Goal: Information Seeking & Learning: Learn about a topic

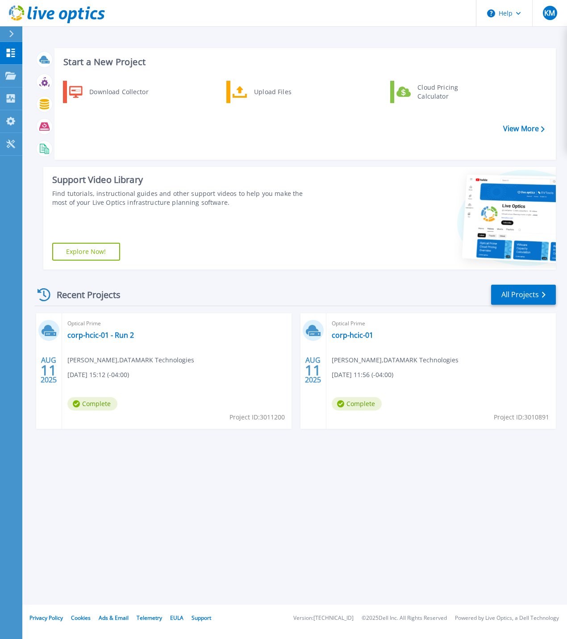
click at [138, 474] on div "Start a New Project Download Collector Upload Files Cloud Pricing Calculator Vi…" at bounding box center [294, 302] width 545 height 605
click at [97, 337] on link "corp-hcic-01 - Run 2" at bounding box center [100, 335] width 67 height 9
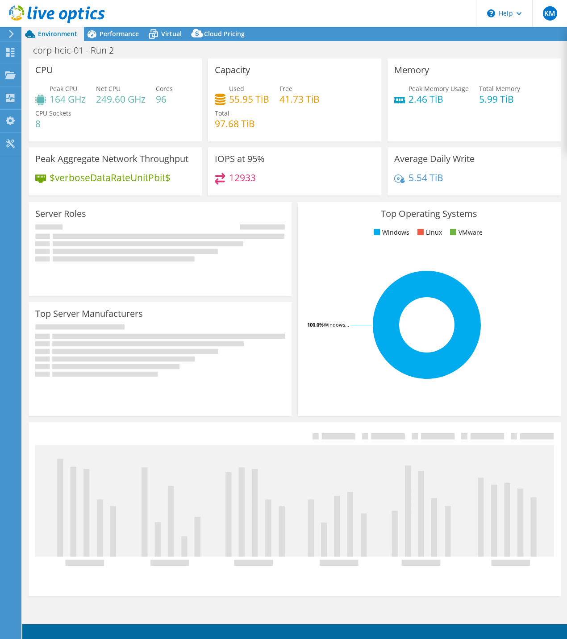
select select "USD"
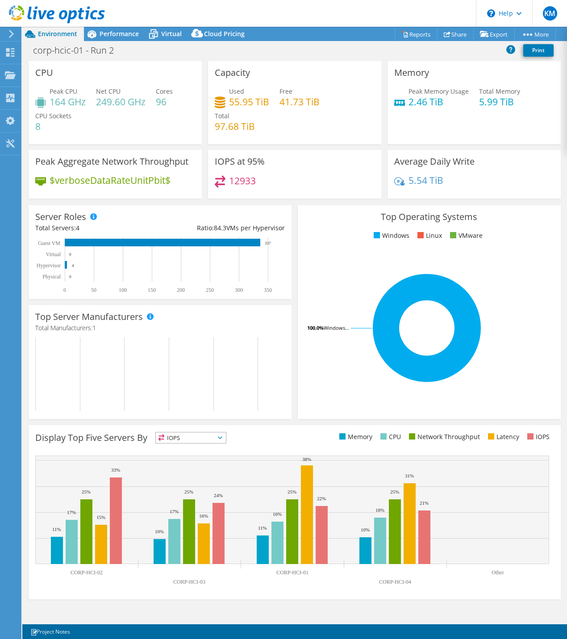
click at [182, 433] on span "IOPS" at bounding box center [191, 437] width 70 height 11
click at [186, 486] on li "Network Throughput" at bounding box center [191, 487] width 70 height 12
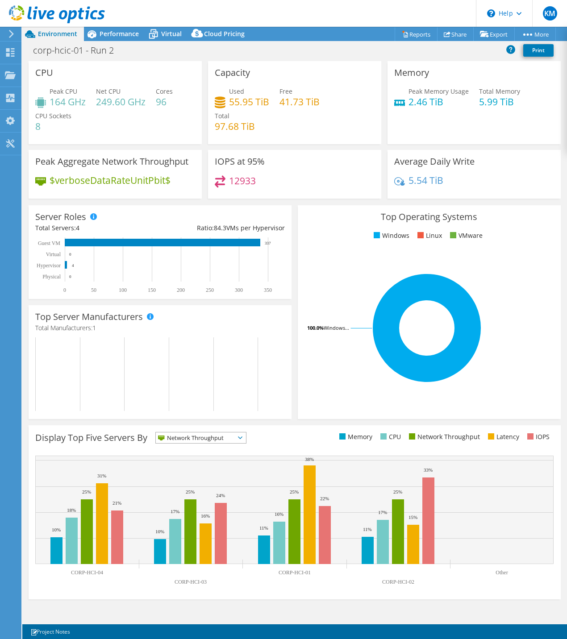
click at [177, 441] on span "Network Throughput" at bounding box center [195, 437] width 79 height 11
click at [180, 497] on li "Latency" at bounding box center [201, 499] width 90 height 12
click at [179, 440] on span "Latency" at bounding box center [185, 437] width 59 height 11
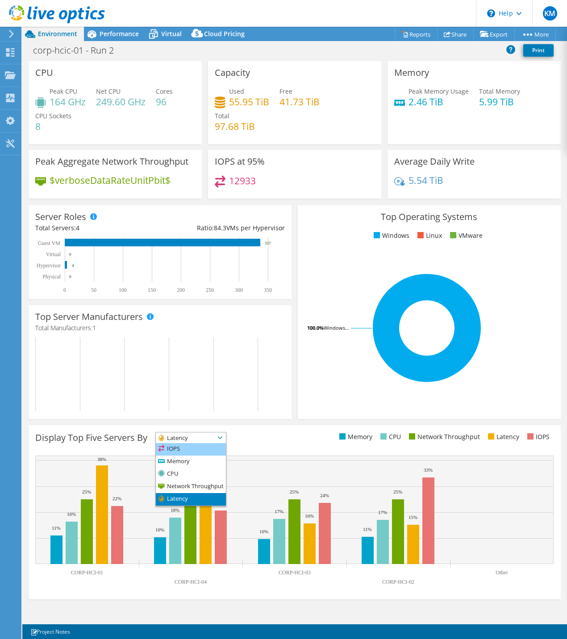
click at [180, 450] on li "IOPS" at bounding box center [191, 449] width 70 height 12
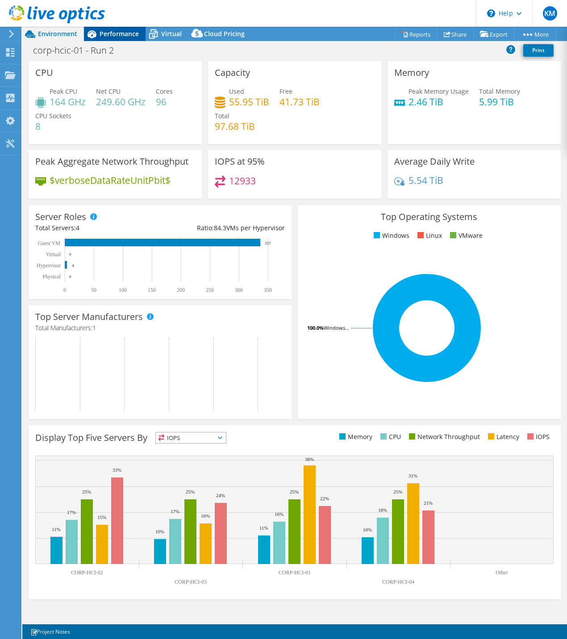
click at [112, 32] on span "Performance" at bounding box center [119, 33] width 39 height 8
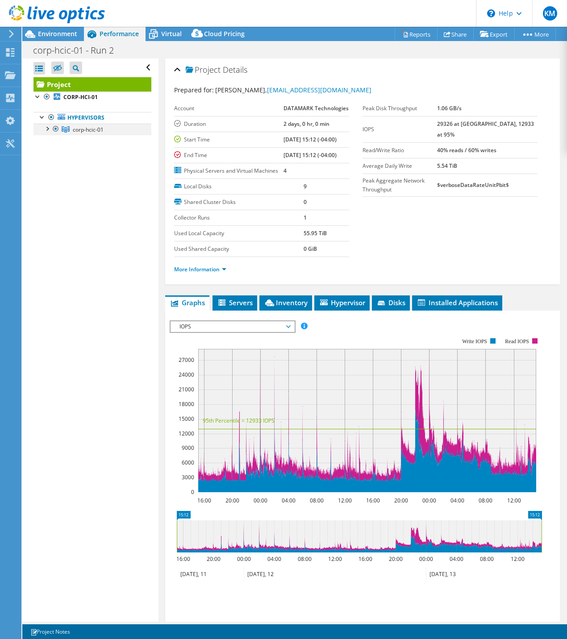
click at [50, 132] on div at bounding box center [46, 128] width 9 height 9
click at [54, 141] on div at bounding box center [51, 139] width 9 height 9
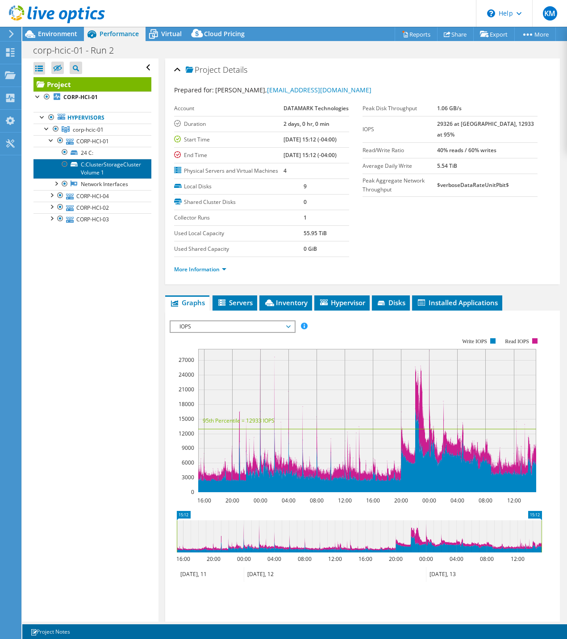
click at [95, 166] on link "C:ClusterStorageCluster Volume 1" at bounding box center [92, 169] width 118 height 20
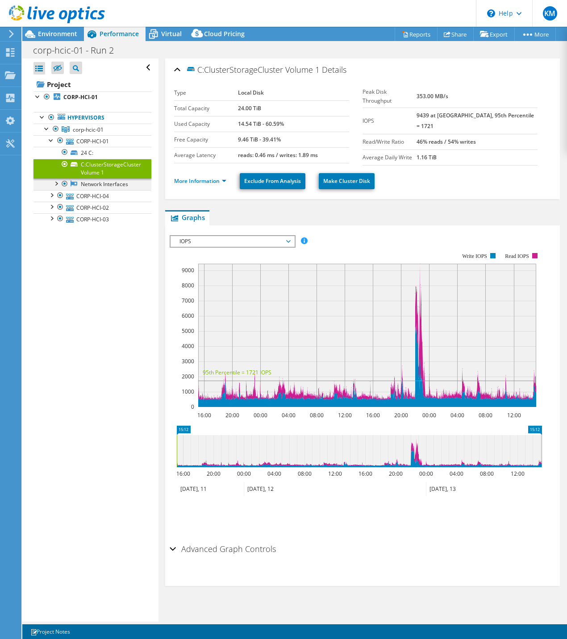
click at [58, 183] on div at bounding box center [55, 183] width 9 height 9
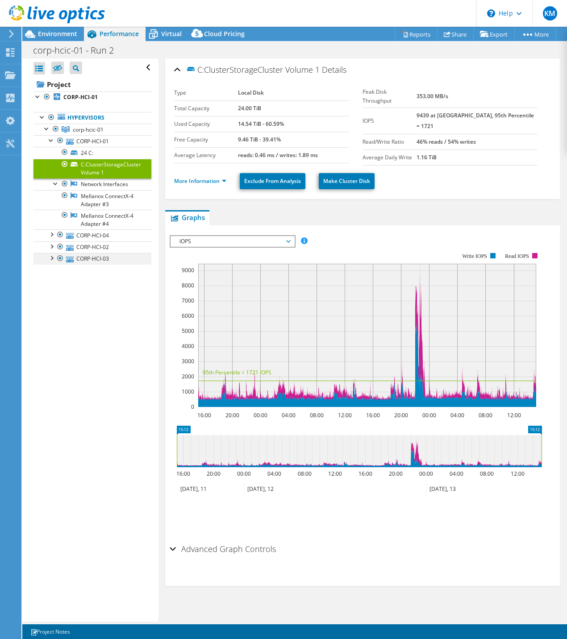
click at [52, 258] on div at bounding box center [51, 257] width 9 height 9
click at [53, 246] on div at bounding box center [51, 245] width 9 height 9
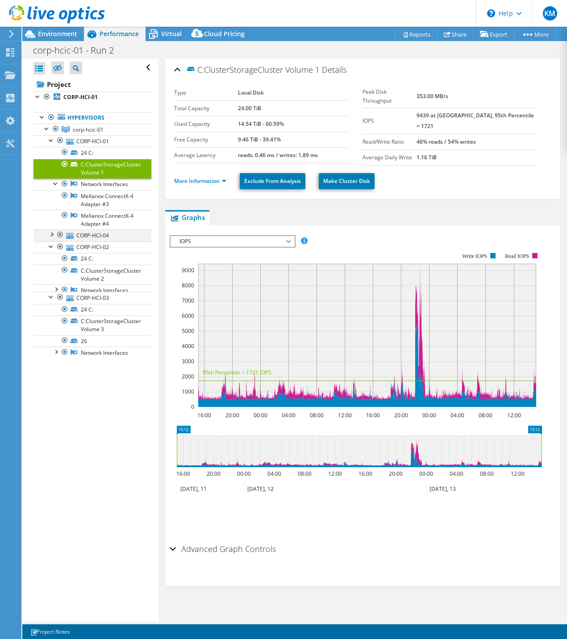
click at [52, 237] on div at bounding box center [51, 233] width 9 height 9
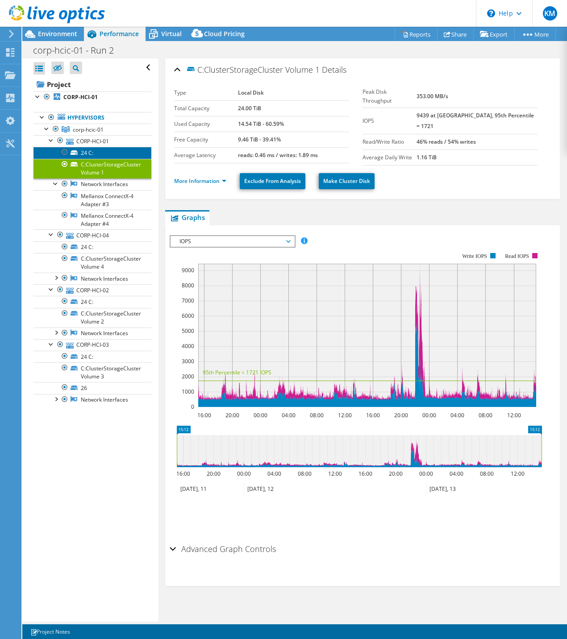
click at [88, 154] on link "24 C:" at bounding box center [92, 153] width 118 height 12
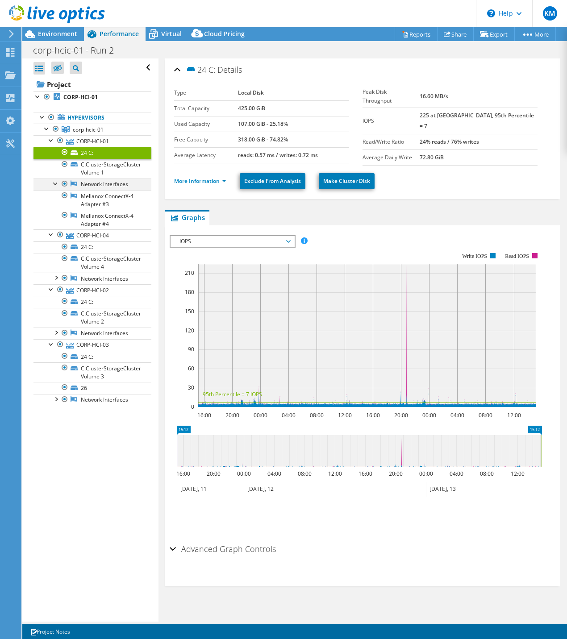
click at [60, 185] on div at bounding box center [55, 183] width 9 height 9
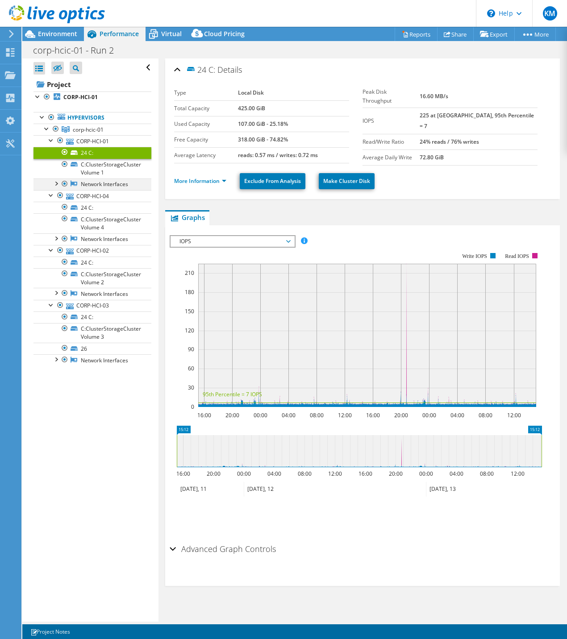
click at [60, 185] on div at bounding box center [55, 183] width 9 height 9
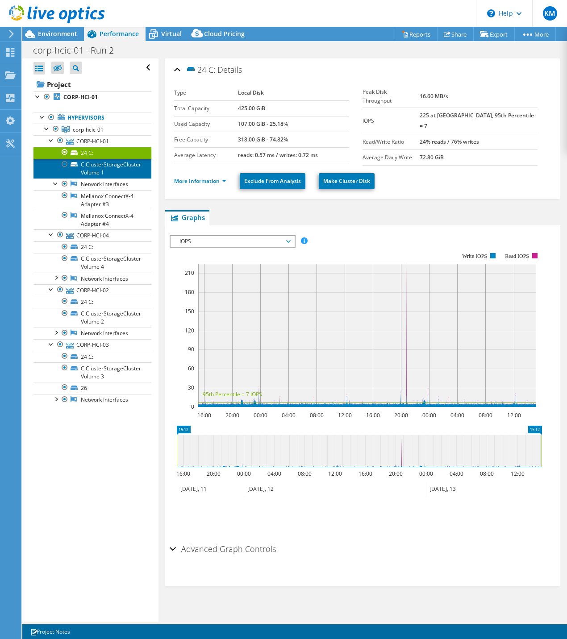
click at [99, 165] on link "C:ClusterStorageCluster Volume 1" at bounding box center [92, 169] width 118 height 20
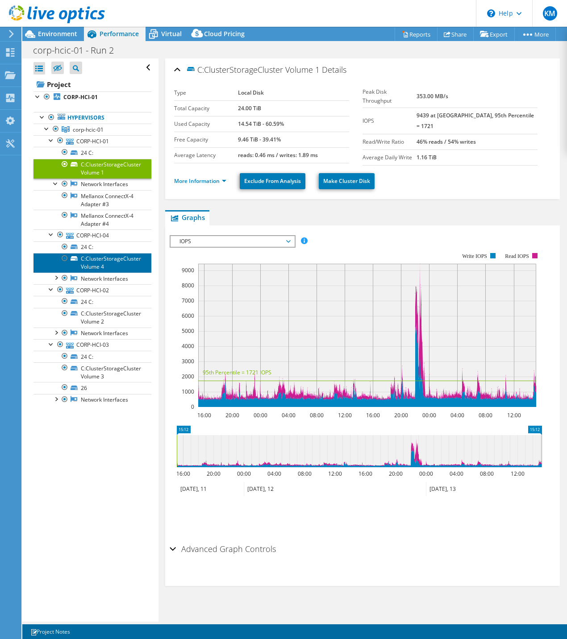
click at [97, 267] on link "C:ClusterStorageCluster Volume 4" at bounding box center [92, 263] width 118 height 20
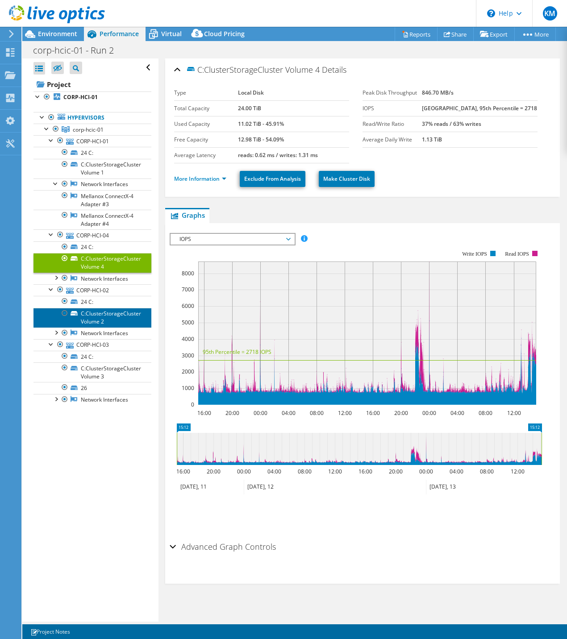
click at [93, 317] on link "C:ClusterStorageCluster Volume 2" at bounding box center [92, 318] width 118 height 20
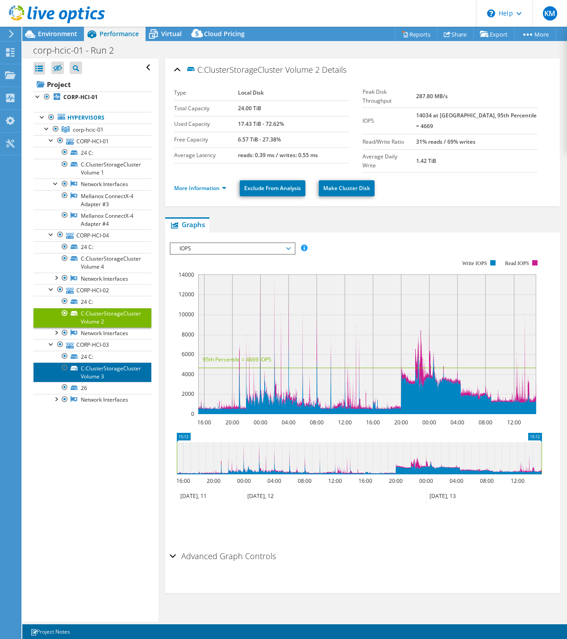
click at [89, 370] on link "C:ClusterStorageCluster Volume 3" at bounding box center [92, 372] width 118 height 20
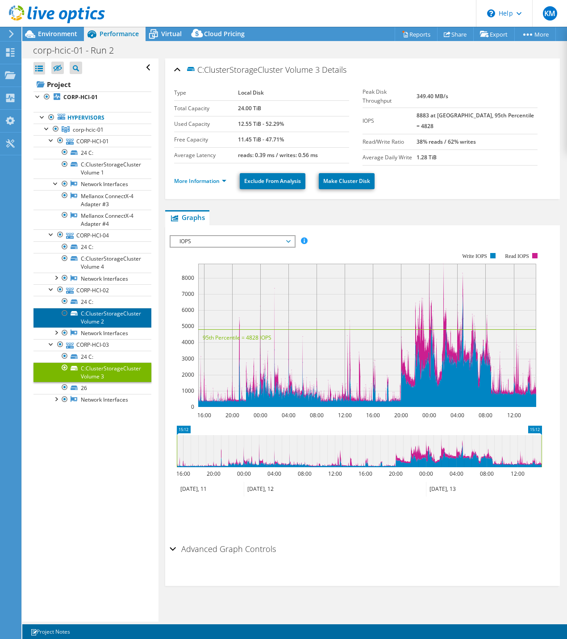
click at [90, 316] on link "C:ClusterStorageCluster Volume 2" at bounding box center [92, 318] width 118 height 20
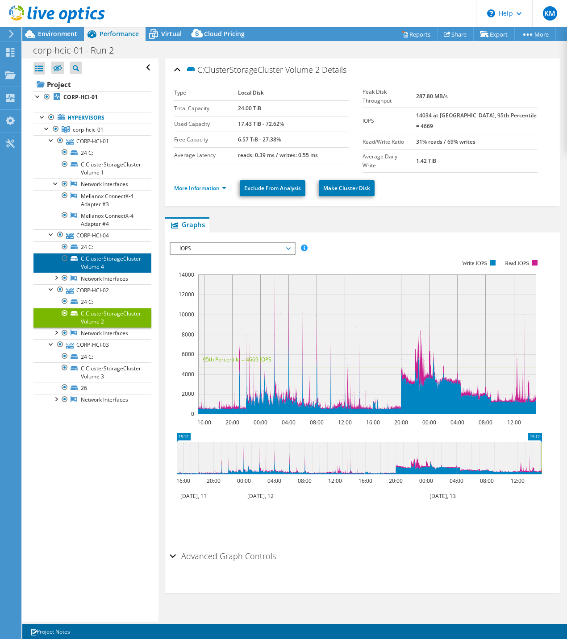
click at [92, 264] on link "C:ClusterStorageCluster Volume 4" at bounding box center [92, 263] width 118 height 20
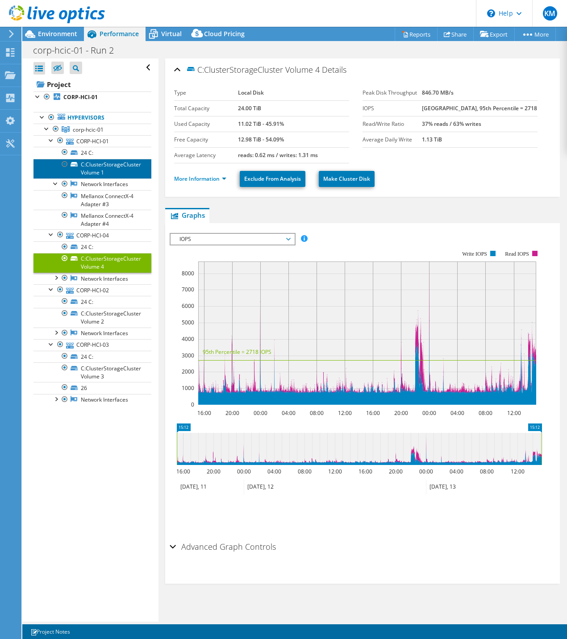
click at [91, 169] on link "C:ClusterStorageCluster Volume 1" at bounding box center [92, 169] width 118 height 20
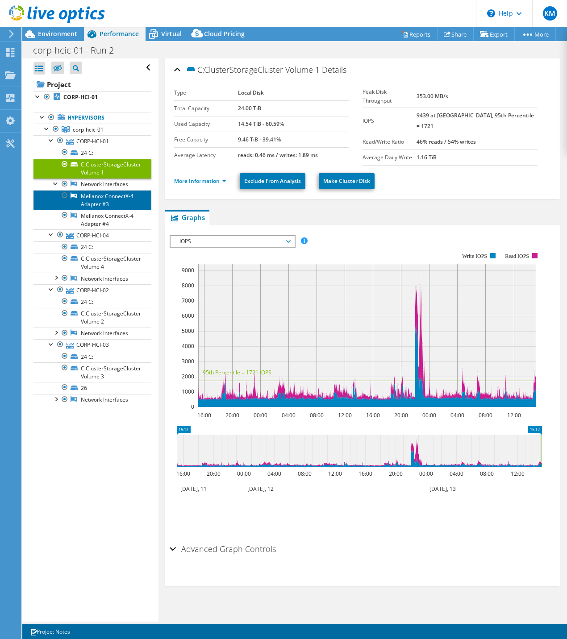
click at [89, 200] on link "Mellanox ConnectX-4 Adapter #3" at bounding box center [92, 200] width 118 height 20
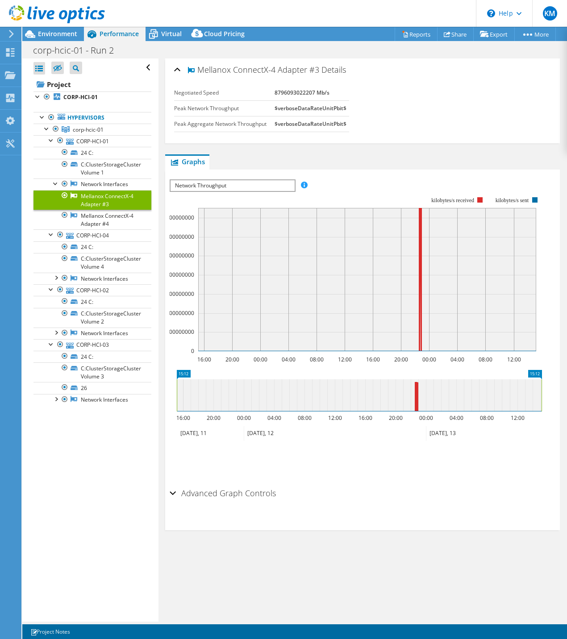
click at [196, 183] on span "Network Throughput" at bounding box center [232, 185] width 124 height 11
click at [94, 220] on link "Mellanox ConnectX-4 Adapter #4" at bounding box center [92, 220] width 118 height 20
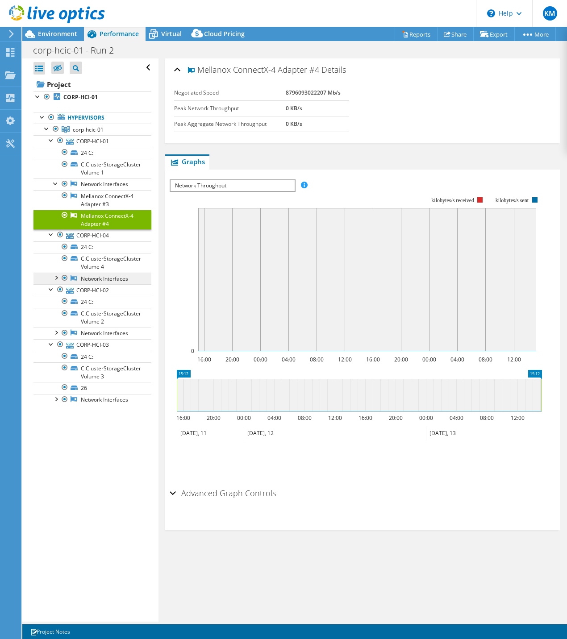
click at [56, 282] on link "Network Interfaces" at bounding box center [92, 279] width 118 height 12
click at [58, 278] on div at bounding box center [55, 277] width 9 height 9
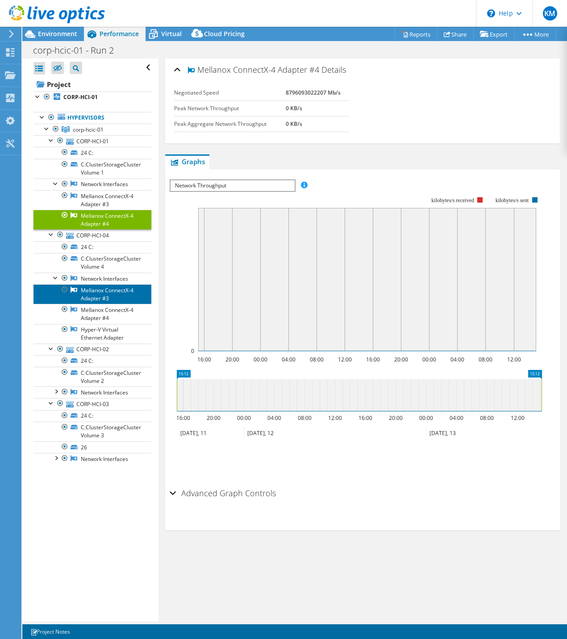
click at [92, 295] on link "Mellanox ConnectX-4 Adapter #3" at bounding box center [92, 294] width 118 height 20
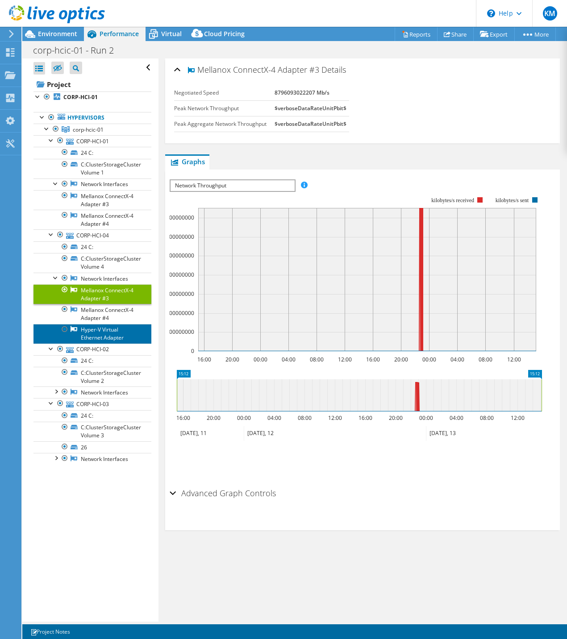
click at [104, 333] on link "Hyper-V Virtual Ethernet Adapter" at bounding box center [92, 334] width 118 height 20
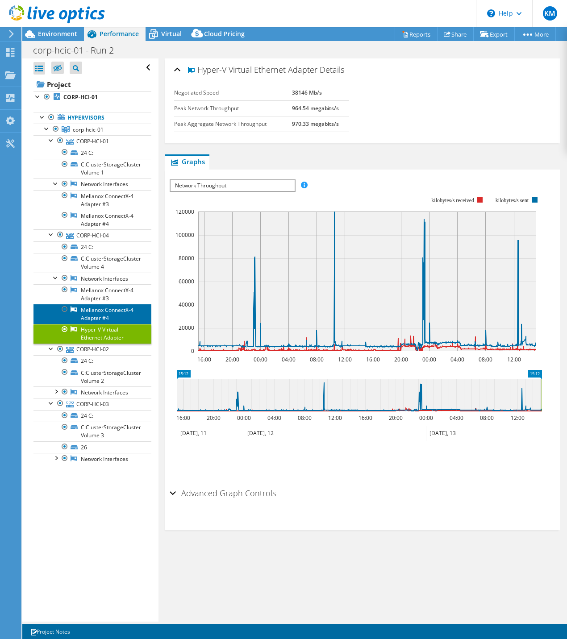
click at [109, 319] on link "Mellanox ConnectX-4 Adapter #4" at bounding box center [92, 314] width 118 height 20
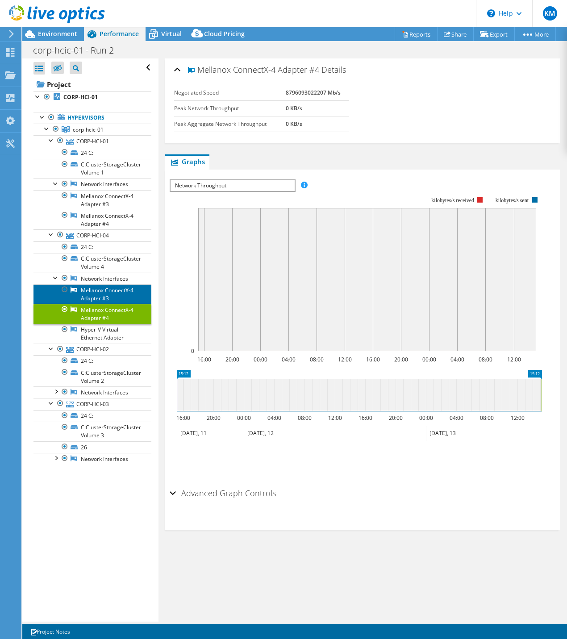
click at [107, 296] on link "Mellanox ConnectX-4 Adapter #3" at bounding box center [92, 294] width 118 height 20
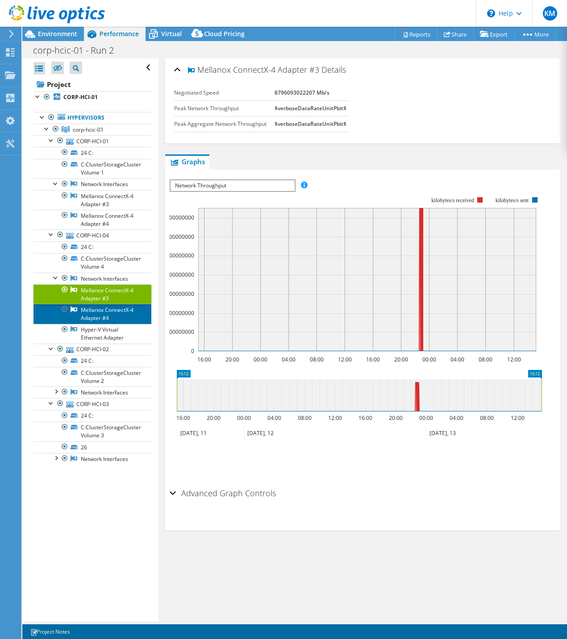
click at [106, 314] on link "Mellanox ConnectX-4 Adapter #4" at bounding box center [92, 314] width 118 height 20
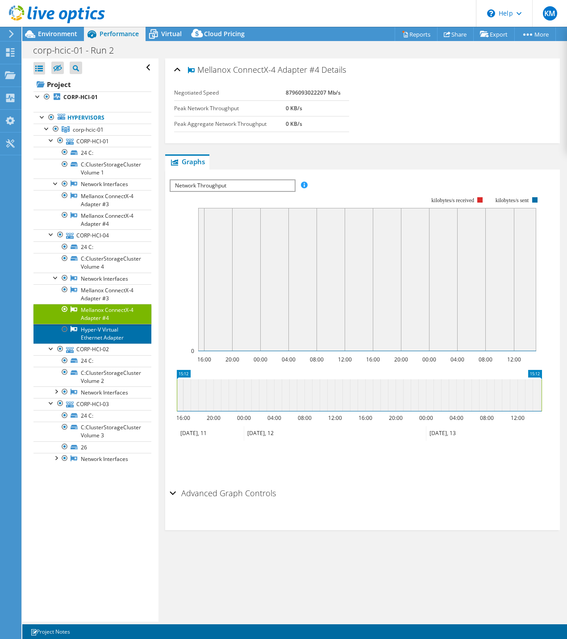
click at [104, 331] on link "Hyper-V Virtual Ethernet Adapter" at bounding box center [92, 334] width 118 height 20
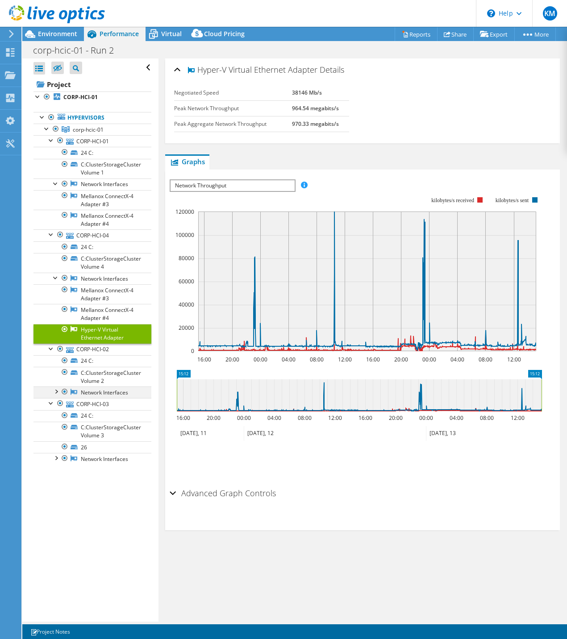
click at [57, 391] on div at bounding box center [55, 391] width 9 height 9
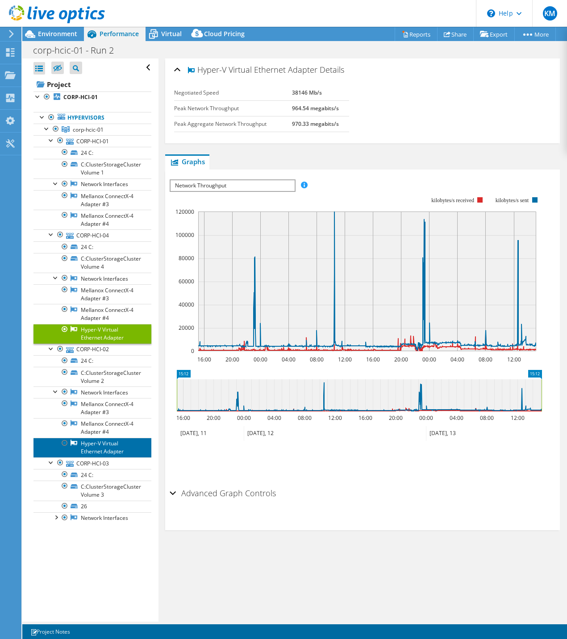
click at [102, 457] on link "Hyper-V Virtual Ethernet Adapter" at bounding box center [92, 448] width 118 height 20
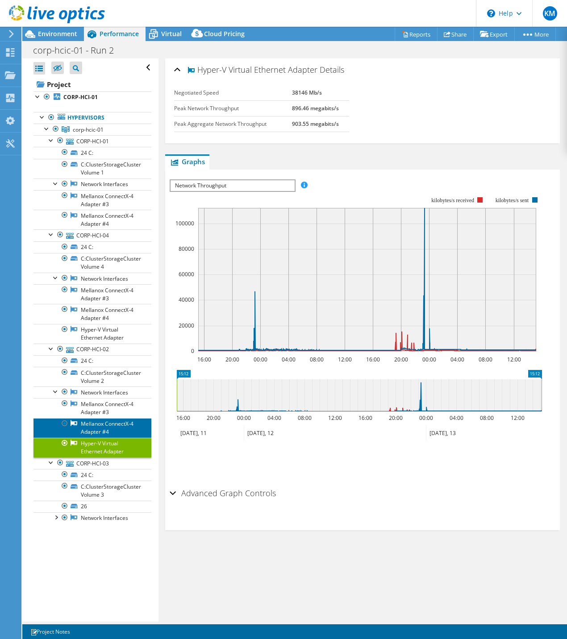
click at [104, 430] on link "Mellanox ConnectX-4 Adapter #4" at bounding box center [92, 428] width 118 height 20
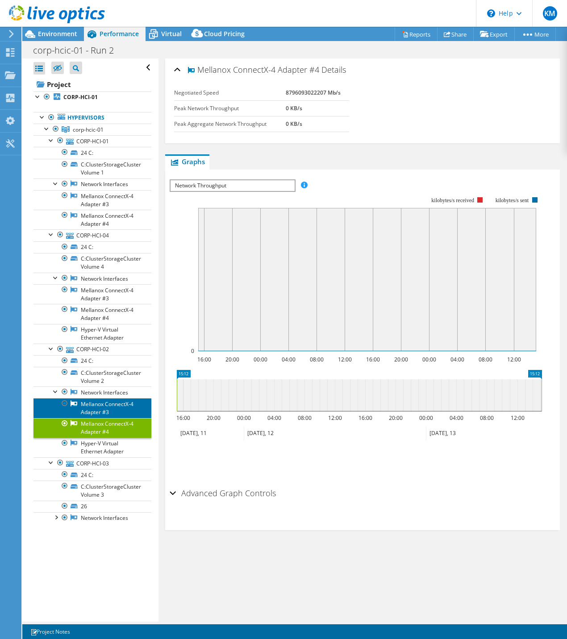
click at [104, 414] on link "Mellanox ConnectX-4 Adapter #3" at bounding box center [92, 408] width 118 height 20
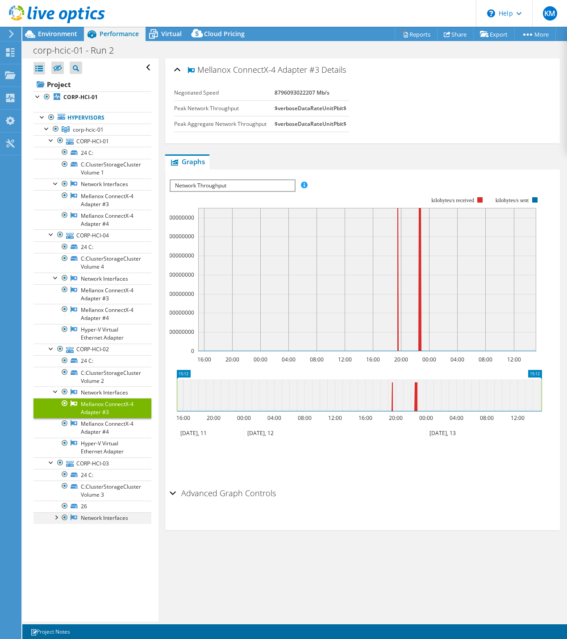
click at [56, 517] on div at bounding box center [55, 516] width 9 height 9
click at [97, 583] on ul "Hypervisors corp-hcic-01 CORP-HCI-01" at bounding box center [92, 347] width 118 height 489
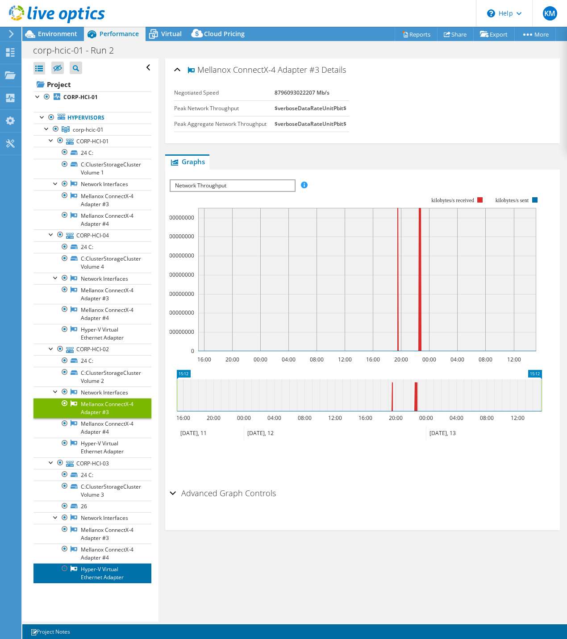
click at [98, 577] on link "Hyper-V Virtual Ethernet Adapter" at bounding box center [92, 573] width 118 height 20
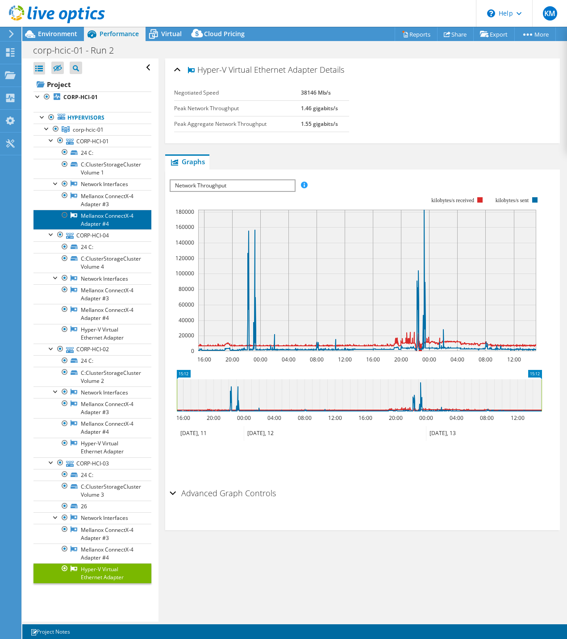
click at [94, 218] on link "Mellanox ConnectX-4 Adapter #4" at bounding box center [92, 220] width 118 height 20
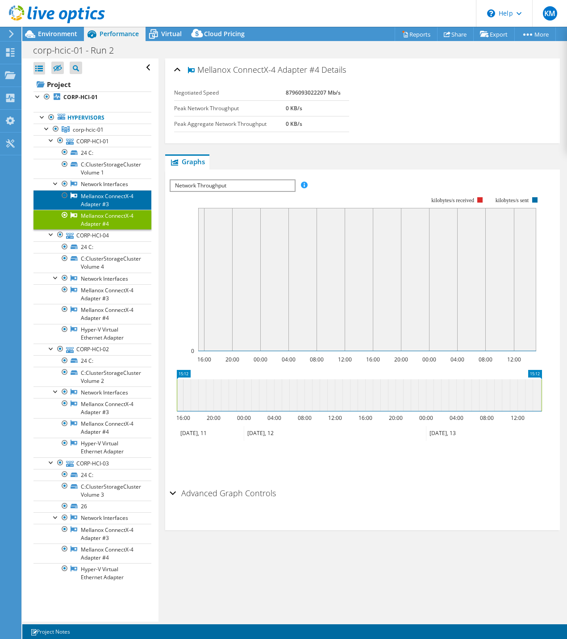
click at [95, 204] on link "Mellanox ConnectX-4 Adapter #3" at bounding box center [92, 200] width 118 height 20
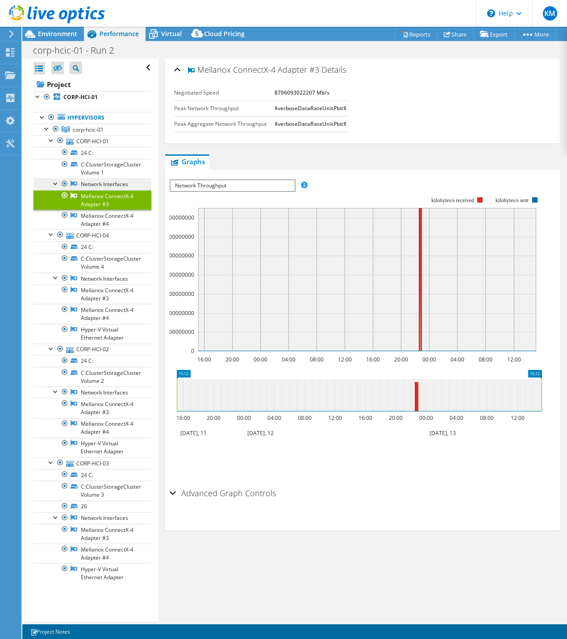
click at [95, 187] on link "Network Interfaces" at bounding box center [92, 185] width 118 height 12
click at [93, 183] on link "Network Interfaces" at bounding box center [92, 185] width 118 height 12
click at [91, 216] on link "Mellanox ConnectX-4 Adapter #4" at bounding box center [92, 220] width 118 height 20
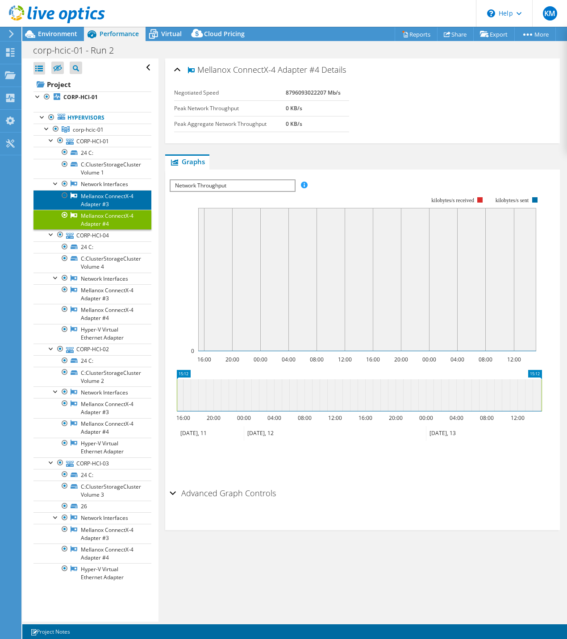
click at [85, 200] on link "Mellanox ConnectX-4 Adapter #3" at bounding box center [92, 200] width 118 height 20
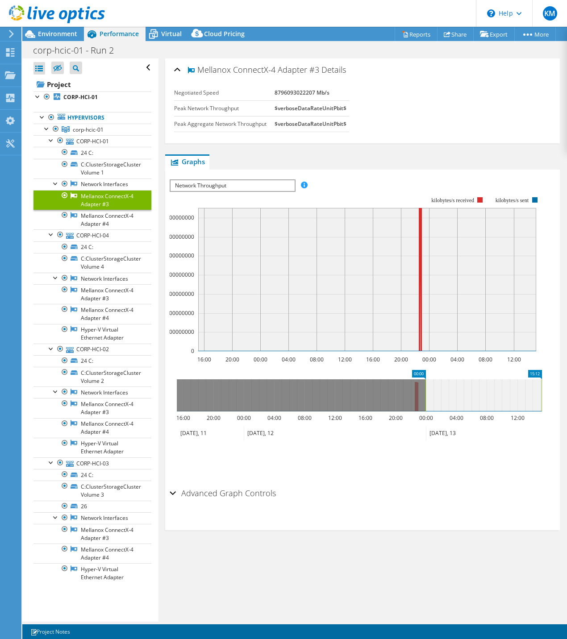
drag, startPoint x: 177, startPoint y: 391, endPoint x: 425, endPoint y: 404, distance: 248.0
click at [425, 404] on rect at bounding box center [426, 395] width 4 height 32
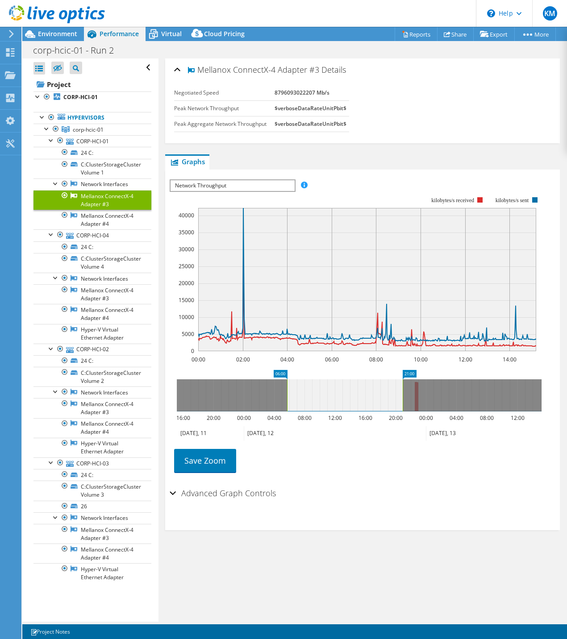
drag, startPoint x: 470, startPoint y: 402, endPoint x: 331, endPoint y: 398, distance: 138.9
click at [331, 398] on icon at bounding box center [345, 395] width 116 height 32
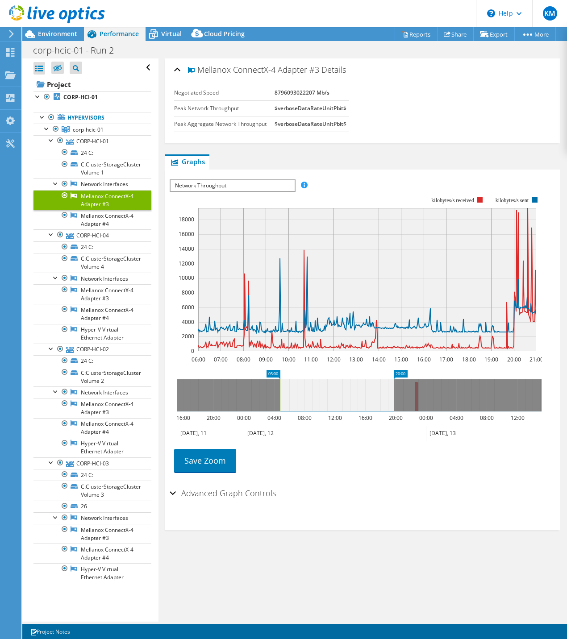
drag, startPoint x: 337, startPoint y: 397, endPoint x: 328, endPoint y: 397, distance: 9.4
click at [328, 397] on icon at bounding box center [337, 395] width 114 height 32
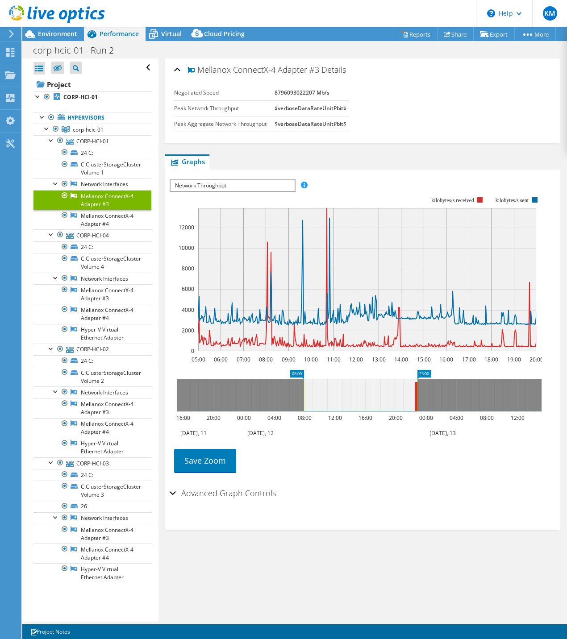
drag, startPoint x: 325, startPoint y: 397, endPoint x: 347, endPoint y: 397, distance: 21.9
click at [347, 397] on icon at bounding box center [360, 395] width 114 height 32
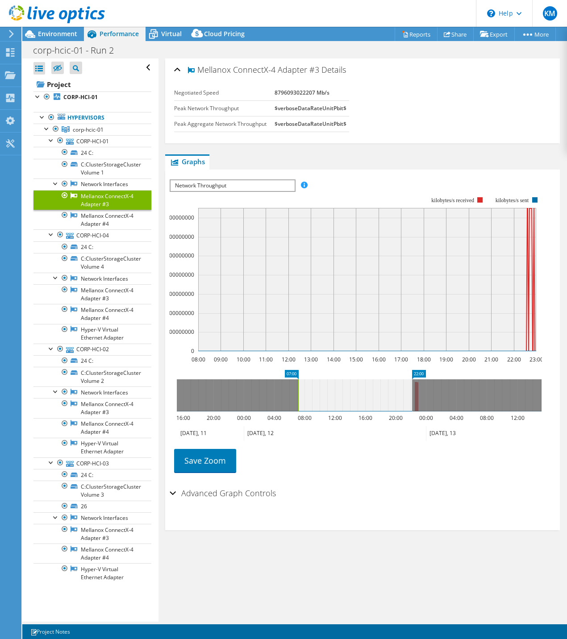
drag, startPoint x: 353, startPoint y: 397, endPoint x: 346, endPoint y: 397, distance: 6.2
click at [346, 397] on icon at bounding box center [355, 395] width 114 height 32
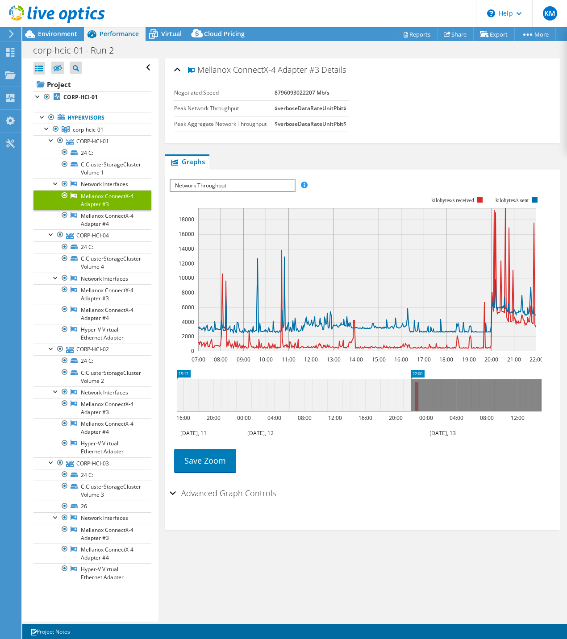
drag, startPoint x: 295, startPoint y: 395, endPoint x: 168, endPoint y: 393, distance: 126.8
click at [168, 393] on section "IOPS Disk Throughput IO Size Latency Queue Depth CPU Percentage Memory Page Fau…" at bounding box center [362, 350] width 395 height 361
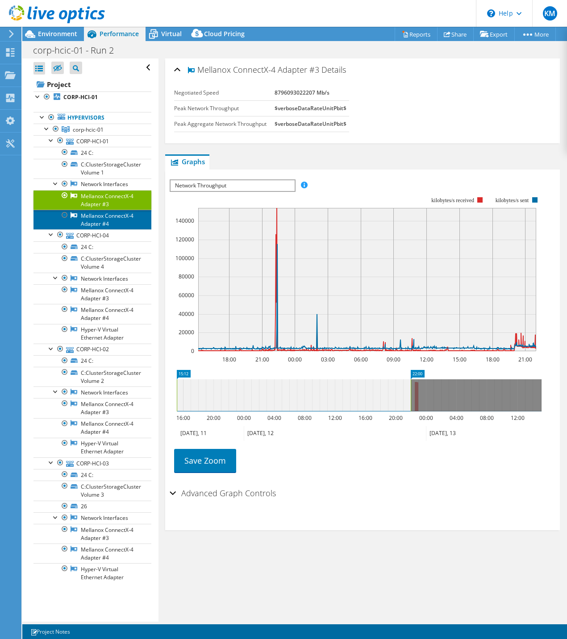
click at [93, 216] on link "Mellanox ConnectX-4 Adapter #4" at bounding box center [92, 220] width 118 height 20
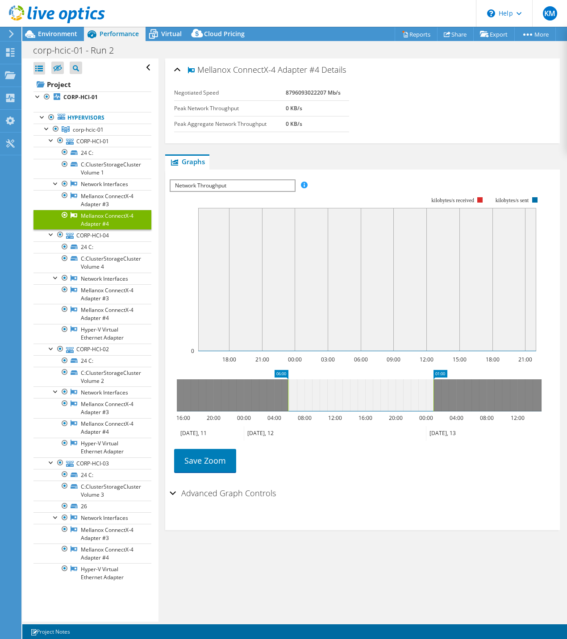
drag, startPoint x: 436, startPoint y: 399, endPoint x: 288, endPoint y: 396, distance: 148.7
click at [288, 396] on g at bounding box center [359, 395] width 365 height 32
drag, startPoint x: 361, startPoint y: 397, endPoint x: 305, endPoint y: 395, distance: 55.8
click at [305, 395] on icon at bounding box center [360, 395] width 144 height 32
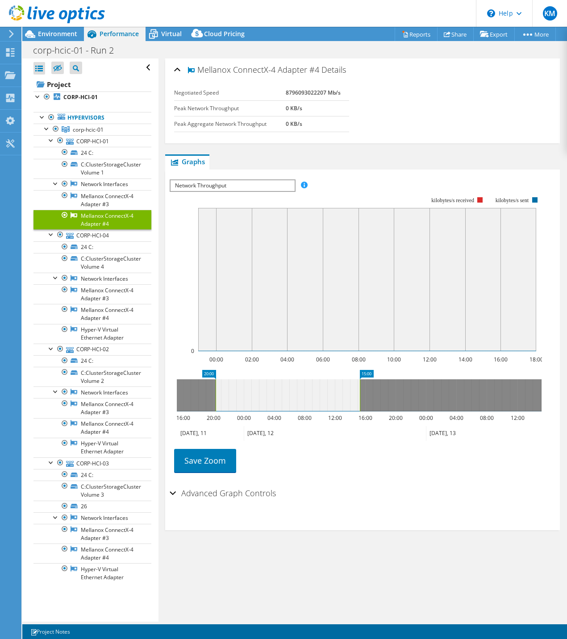
drag, startPoint x: 307, startPoint y: 395, endPoint x: 296, endPoint y: 396, distance: 11.2
click at [295, 396] on icon at bounding box center [288, 395] width 144 height 32
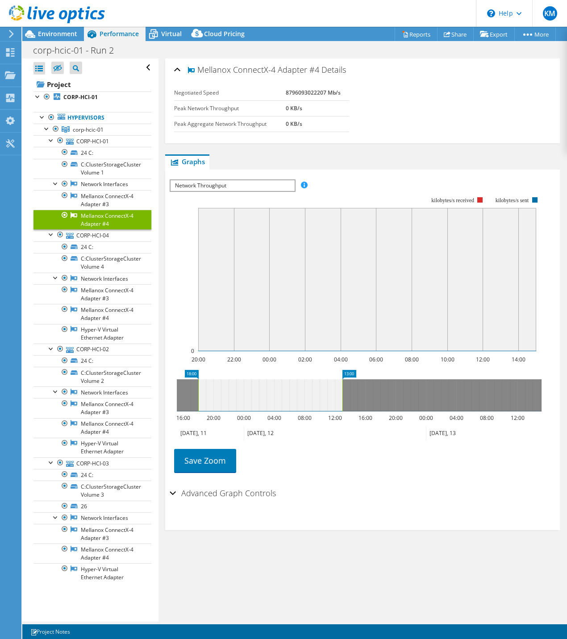
drag, startPoint x: 296, startPoint y: 396, endPoint x: 287, endPoint y: 396, distance: 8.5
click at [287, 396] on icon at bounding box center [270, 395] width 144 height 32
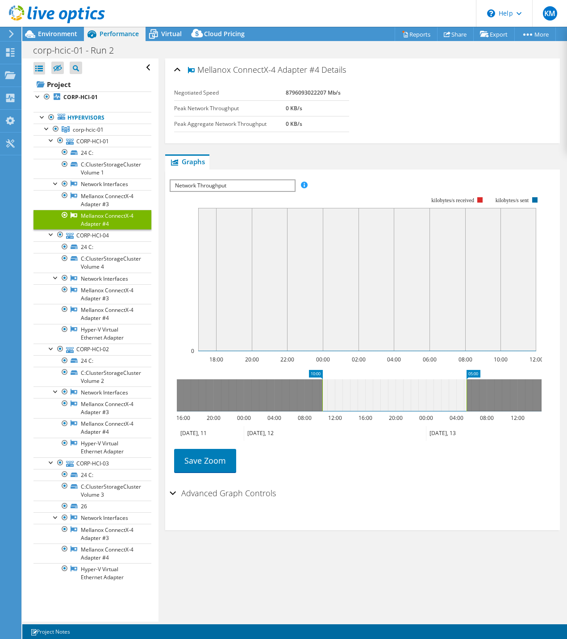
drag, startPoint x: 264, startPoint y: 395, endPoint x: 431, endPoint y: 393, distance: 167.4
click at [431, 393] on icon at bounding box center [394, 395] width 144 height 32
drag, startPoint x: 430, startPoint y: 393, endPoint x: 407, endPoint y: 391, distance: 23.2
click at [407, 391] on icon at bounding box center [410, 395] width 144 height 32
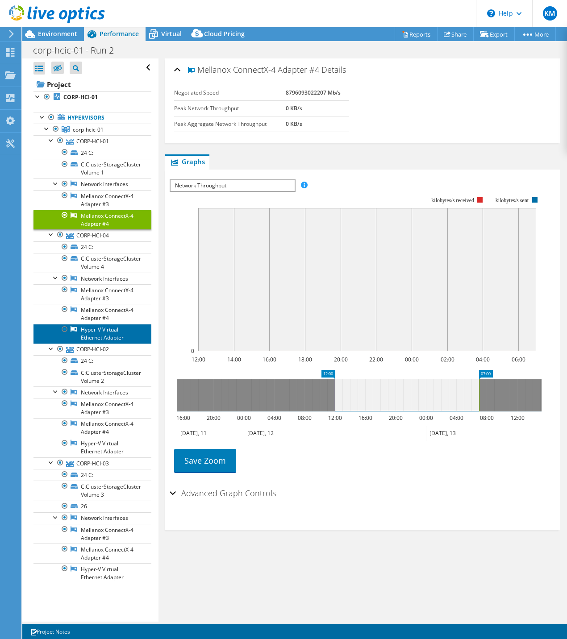
click at [96, 335] on link "Hyper-V Virtual Ethernet Adapter" at bounding box center [92, 334] width 118 height 20
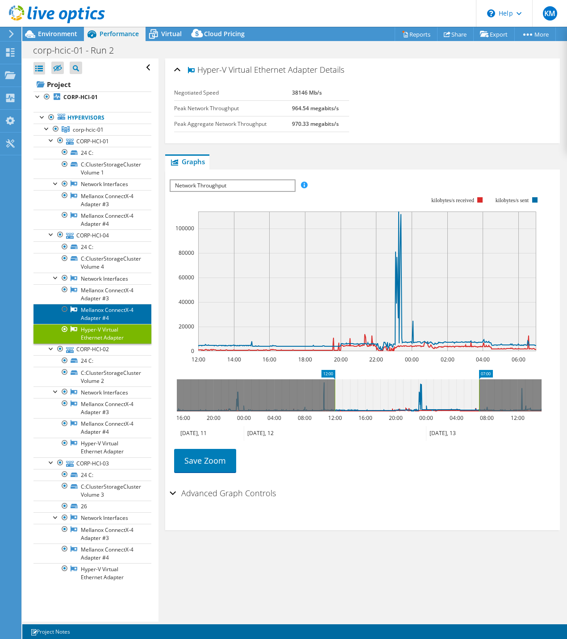
click at [94, 310] on link "Mellanox ConnectX-4 Adapter #4" at bounding box center [92, 314] width 118 height 20
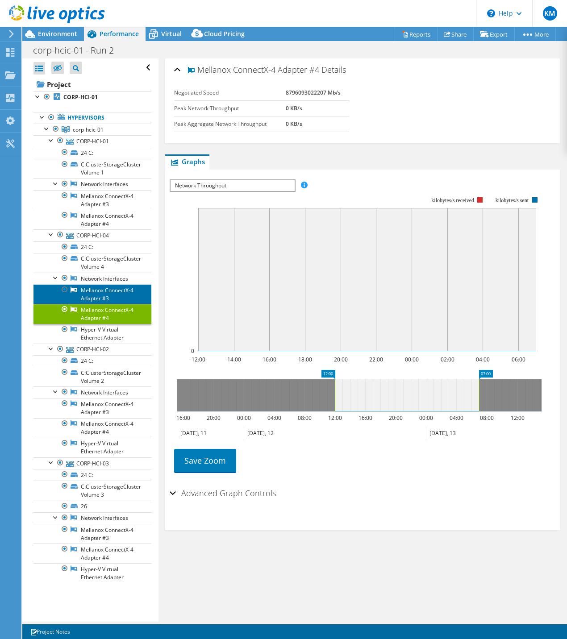
click at [96, 296] on link "Mellanox ConnectX-4 Adapter #3" at bounding box center [92, 294] width 118 height 20
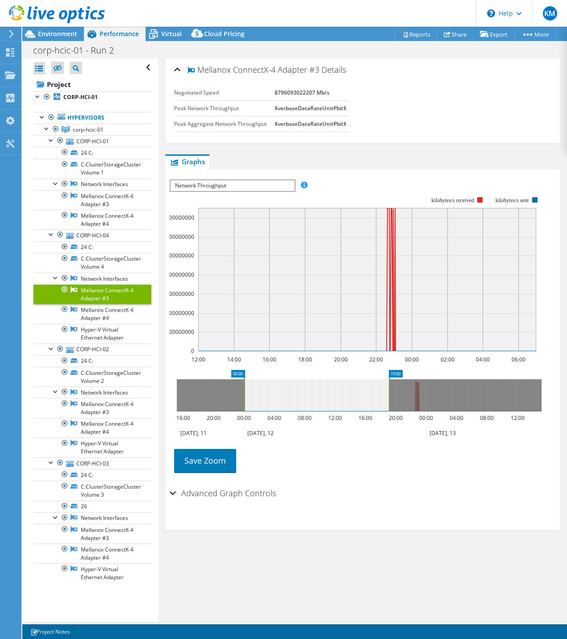
drag, startPoint x: 401, startPoint y: 402, endPoint x: 311, endPoint y: 402, distance: 90.2
click at [311, 402] on icon at bounding box center [317, 395] width 144 height 32
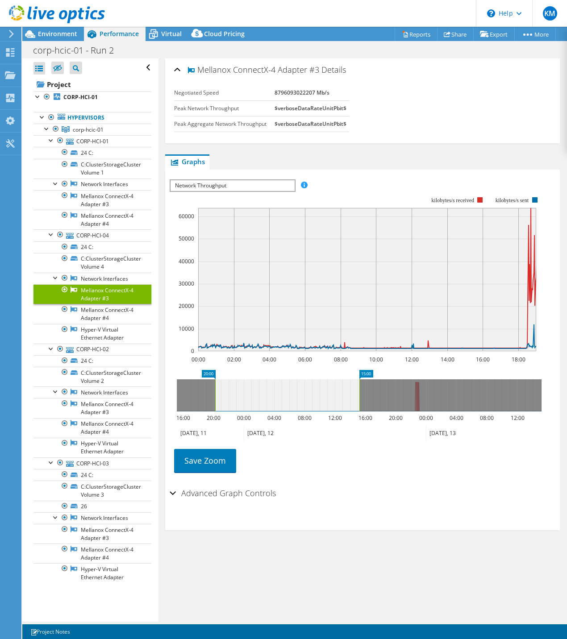
drag, startPoint x: 316, startPoint y: 401, endPoint x: 279, endPoint y: 402, distance: 37.0
click at [279, 402] on icon at bounding box center [287, 395] width 144 height 32
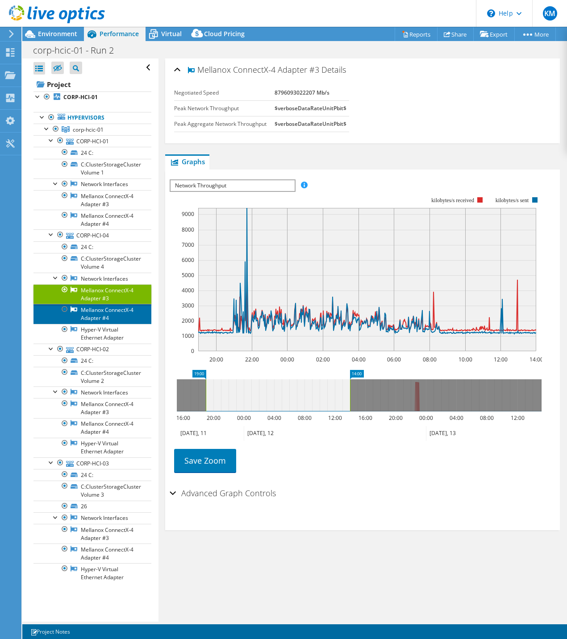
click at [96, 315] on link "Mellanox ConnectX-4 Adapter #4" at bounding box center [92, 314] width 118 height 20
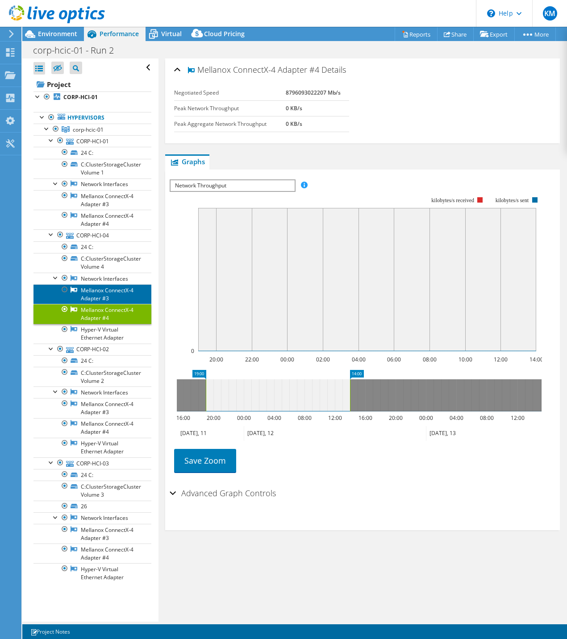
click at [101, 300] on link "Mellanox ConnectX-4 Adapter #3" at bounding box center [92, 294] width 118 height 20
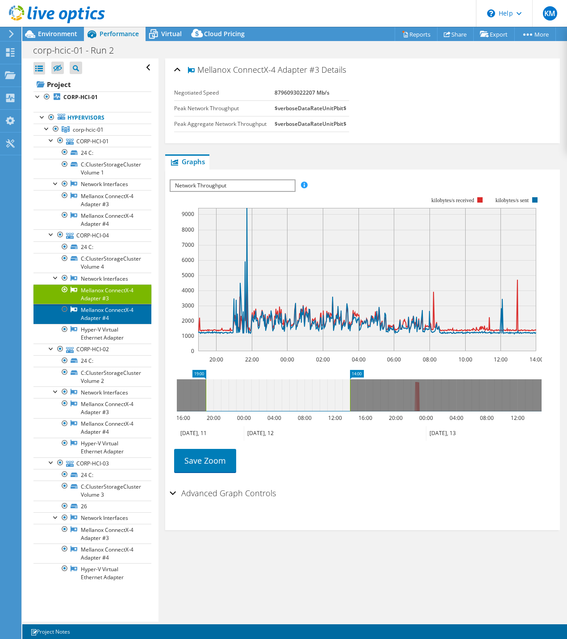
click at [100, 315] on link "Mellanox ConnectX-4 Adapter #4" at bounding box center [92, 314] width 118 height 20
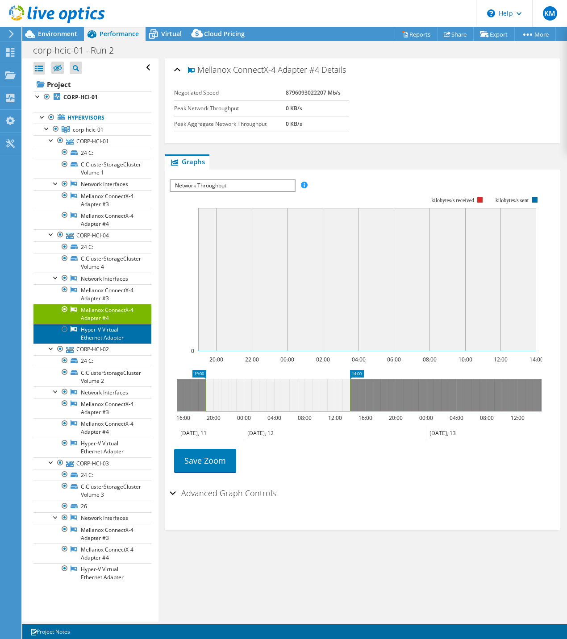
click at [101, 334] on link "Hyper-V Virtual Ethernet Adapter" at bounding box center [92, 334] width 118 height 20
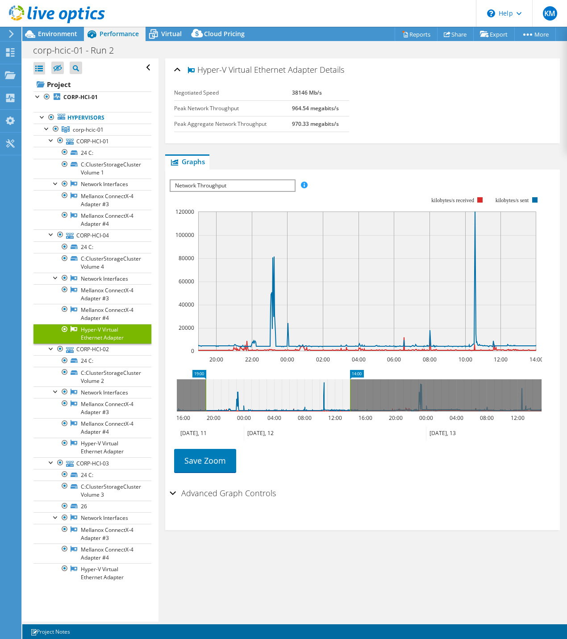
click at [209, 182] on span "Network Throughput" at bounding box center [232, 185] width 124 height 11
click at [253, 167] on ul "Graphs Servers Inventory Hypervisor Disks Cluster Disks Installed Applications" at bounding box center [362, 161] width 395 height 15
click at [107, 310] on link "Mellanox ConnectX-4 Adapter #4" at bounding box center [92, 314] width 118 height 20
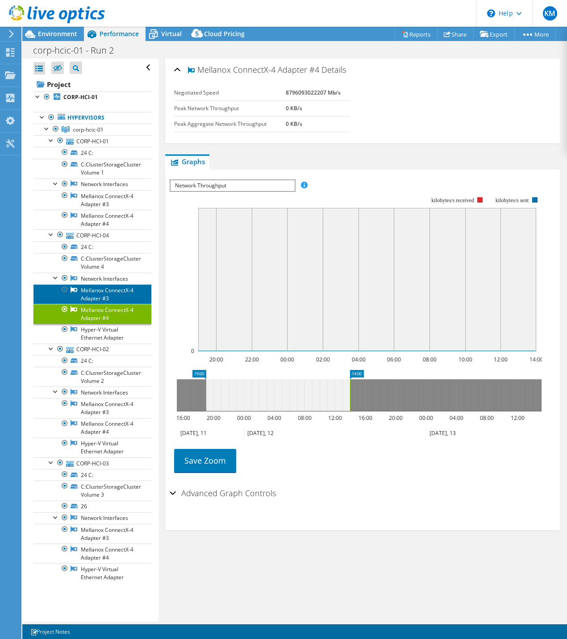
click at [98, 296] on link "Mellanox ConnectX-4 Adapter #3" at bounding box center [92, 294] width 118 height 20
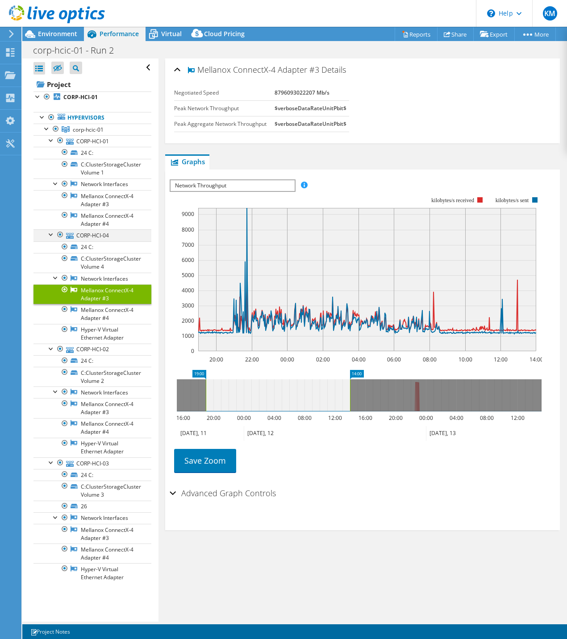
click at [52, 236] on div at bounding box center [51, 233] width 9 height 9
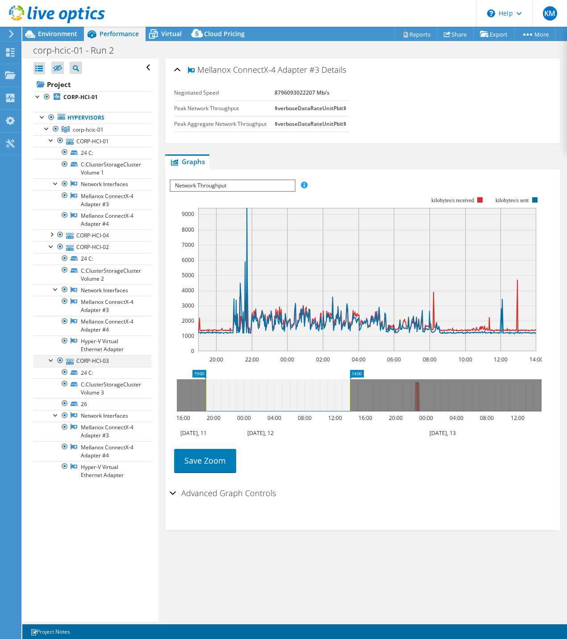
click at [53, 359] on div at bounding box center [51, 359] width 9 height 9
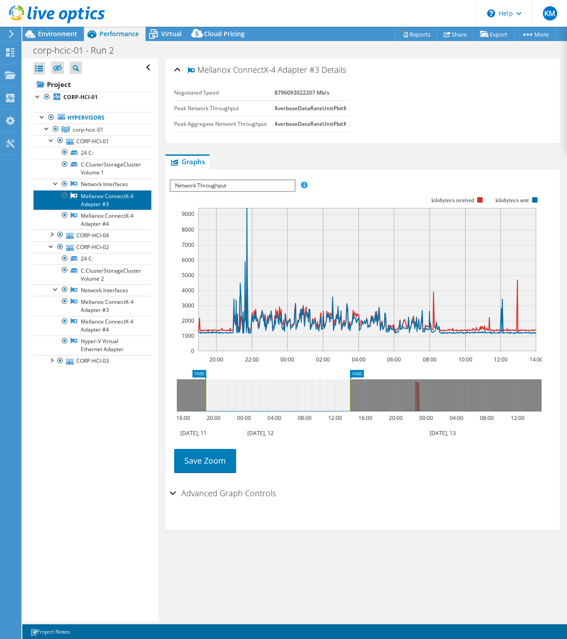
click at [100, 204] on link "Mellanox ConnectX-4 Adapter #3" at bounding box center [92, 200] width 118 height 20
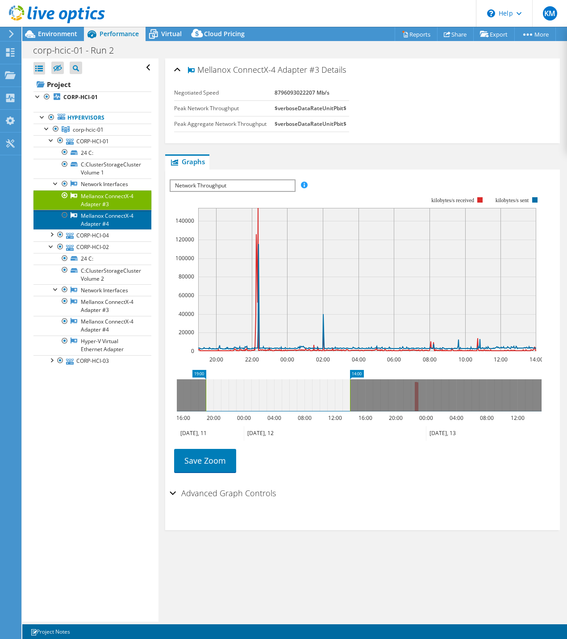
click at [101, 224] on link "Mellanox ConnectX-4 Adapter #4" at bounding box center [92, 220] width 118 height 20
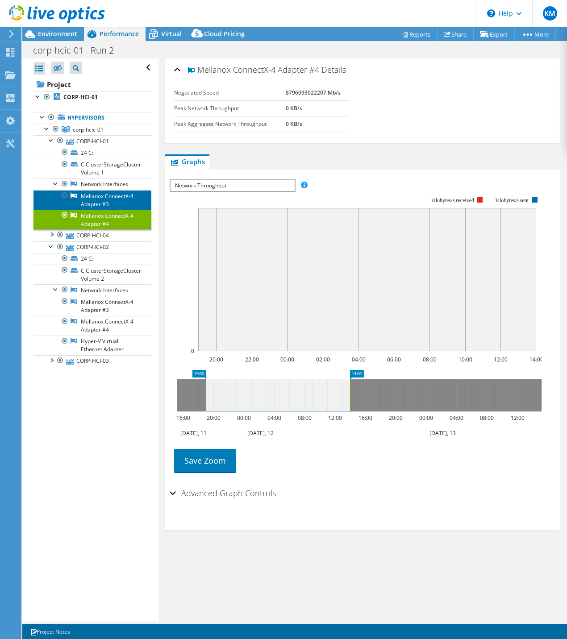
click at [101, 202] on link "Mellanox ConnectX-4 Adapter #3" at bounding box center [92, 200] width 118 height 20
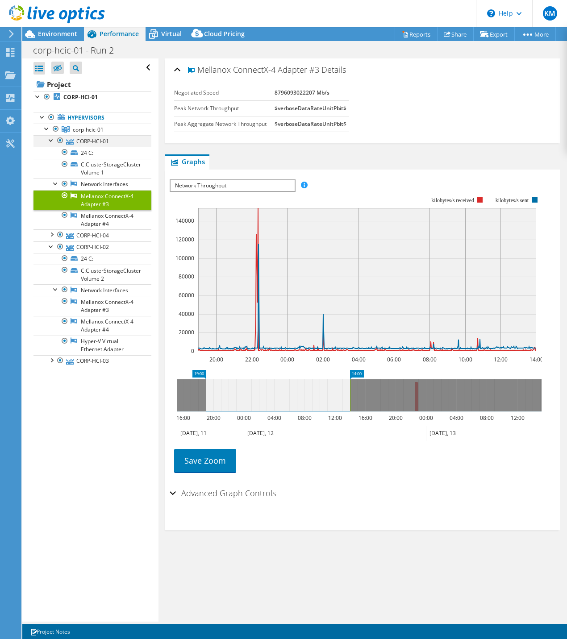
click at [49, 141] on div at bounding box center [51, 139] width 9 height 9
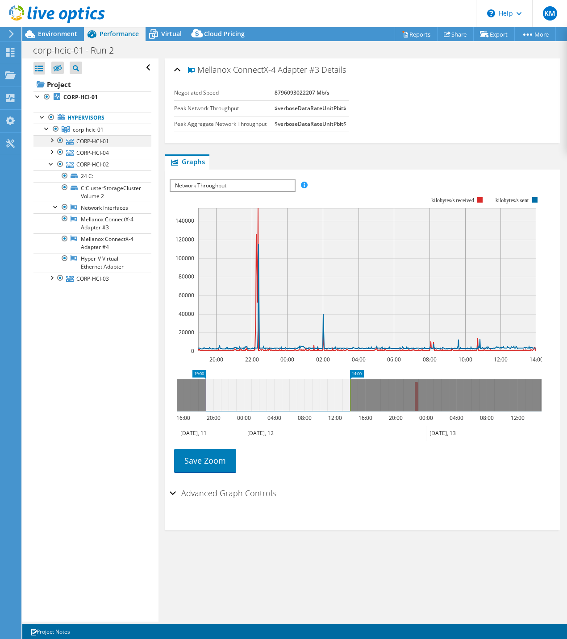
click at [49, 141] on div at bounding box center [51, 139] width 9 height 9
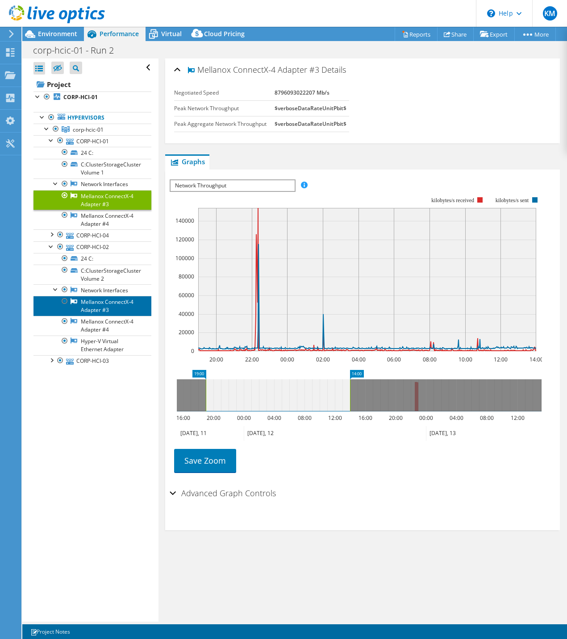
click at [95, 304] on link "Mellanox ConnectX-4 Adapter #3" at bounding box center [92, 306] width 118 height 20
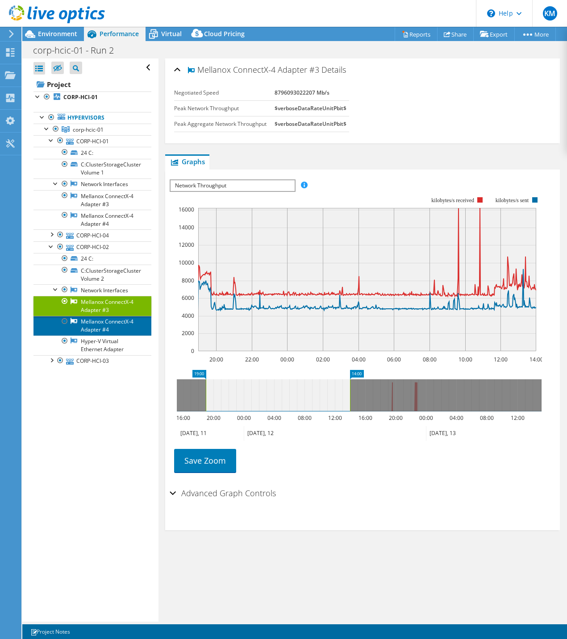
click at [92, 324] on link "Mellanox ConnectX-4 Adapter #4" at bounding box center [92, 326] width 118 height 20
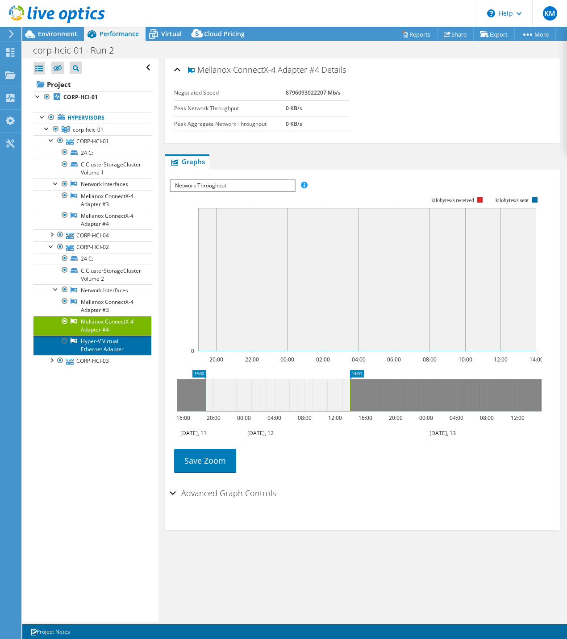
click at [91, 342] on link "Hyper-V Virtual Ethernet Adapter" at bounding box center [92, 346] width 118 height 20
